Goal: Register for event/course

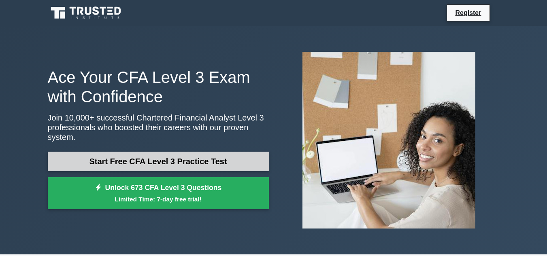
drag, startPoint x: 0, startPoint y: 0, endPoint x: 117, endPoint y: 161, distance: 199.3
click at [117, 161] on link "Start Free CFA Level 3 Practice Test" at bounding box center [158, 161] width 221 height 19
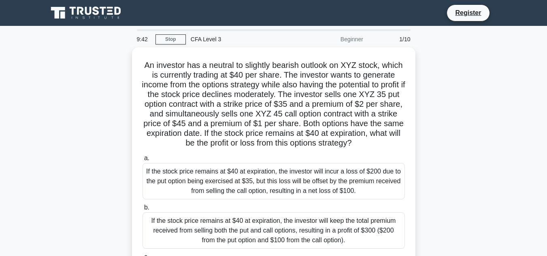
click at [344, 40] on div "Beginner" at bounding box center [332, 39] width 71 height 16
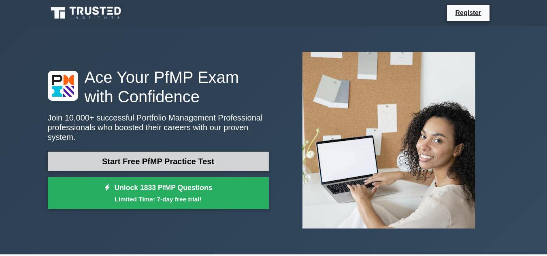
click at [145, 155] on link "Start Free PfMP Practice Test" at bounding box center [158, 161] width 221 height 19
